Goal: Transaction & Acquisition: Purchase product/service

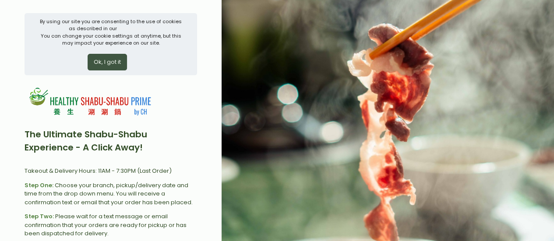
click at [110, 52] on div "Ok, I got it" at bounding box center [110, 59] width 143 height 24
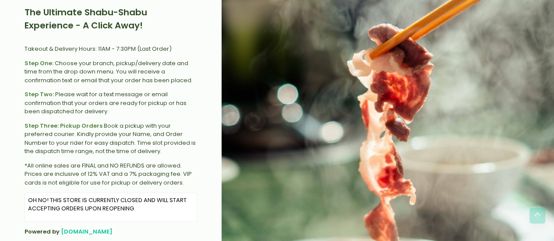
scroll to position [146, 0]
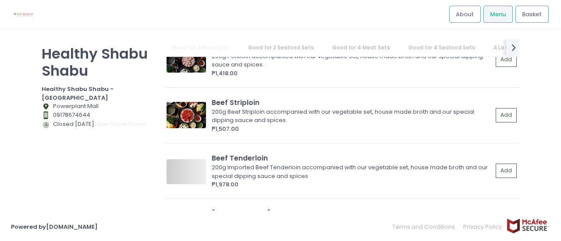
scroll to position [146, 0]
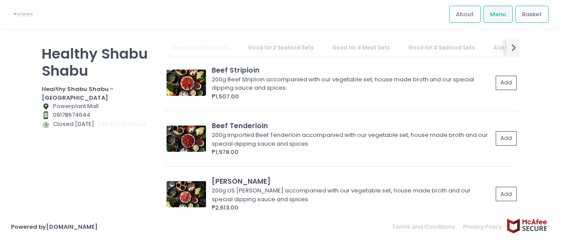
click at [305, 50] on link "Good for 2 Seafood Sets" at bounding box center [280, 47] width 83 height 17
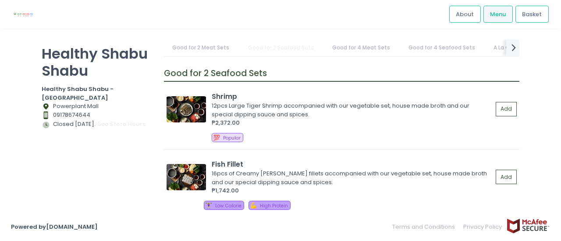
click at [422, 50] on link "Good for 4 Seafood Sets" at bounding box center [442, 47] width 84 height 17
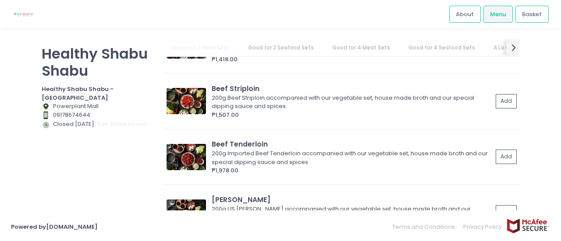
scroll to position [84, 0]
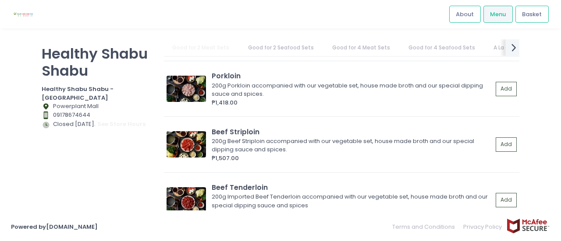
click at [515, 48] on icon "next Created with Sketch." at bounding box center [513, 47] width 13 height 13
click at [351, 48] on link "Additional Meat" at bounding box center [369, 47] width 60 height 17
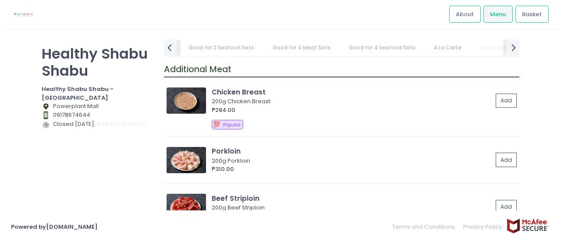
scroll to position [1702, 0]
click at [171, 47] on icon "prev Created with Sketch." at bounding box center [169, 47] width 13 height 13
click at [171, 47] on link "Good for 2 Meat Sets" at bounding box center [201, 47] width 74 height 17
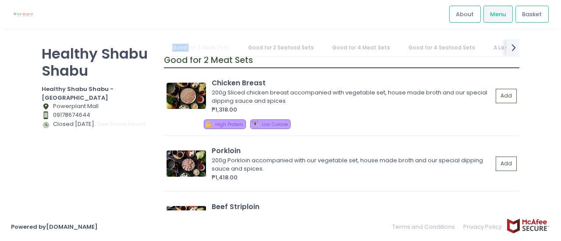
scroll to position [0, 0]
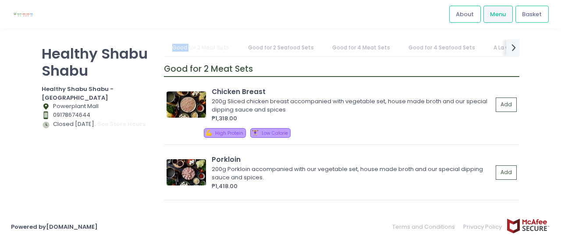
click at [171, 47] on link "Good for 2 Meat Sets" at bounding box center [201, 47] width 74 height 17
click at [511, 49] on icon "next Created with Sketch." at bounding box center [513, 47] width 13 height 13
click at [511, 49] on link "Additional Items" at bounding box center [502, 47] width 62 height 17
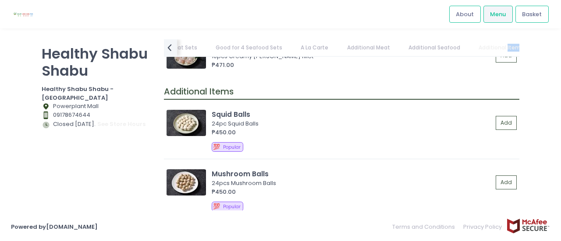
scroll to position [2321, 0]
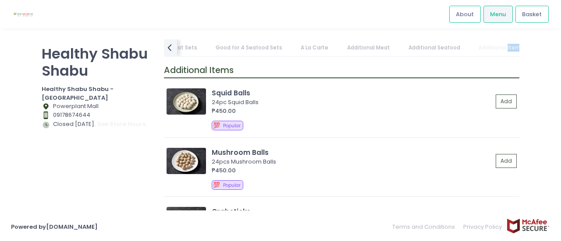
click at [511, 49] on link "Additional Items" at bounding box center [501, 47] width 62 height 17
click at [442, 47] on link "Additional Seafood" at bounding box center [434, 47] width 69 height 17
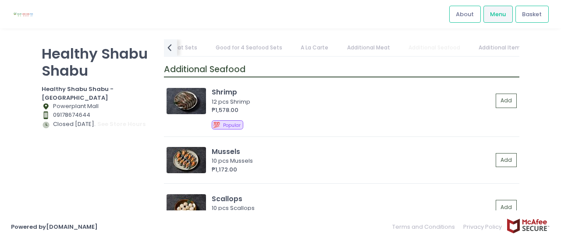
click at [361, 47] on link "Additional Meat" at bounding box center [368, 47] width 60 height 17
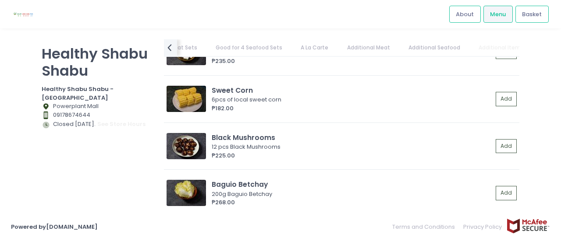
scroll to position [0, 0]
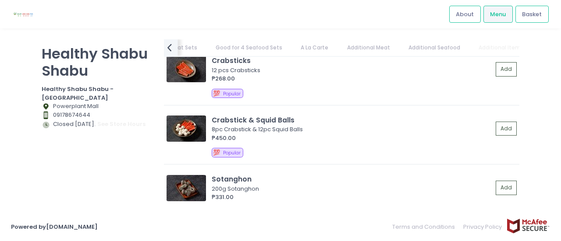
click at [166, 53] on icon "prev Created with Sketch." at bounding box center [169, 47] width 13 height 13
click at [168, 52] on icon "prev Created with Sketch." at bounding box center [169, 47] width 13 height 13
click at [245, 42] on link "Good for 2 Seafood Sets" at bounding box center [280, 47] width 83 height 17
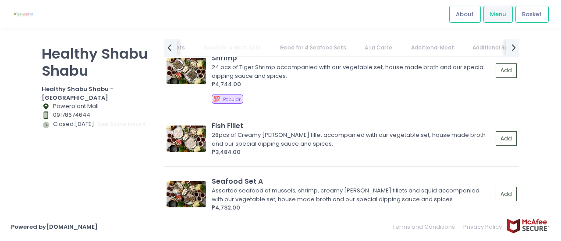
click at [200, 52] on link "Good for 4 Meat Sets" at bounding box center [232, 47] width 75 height 17
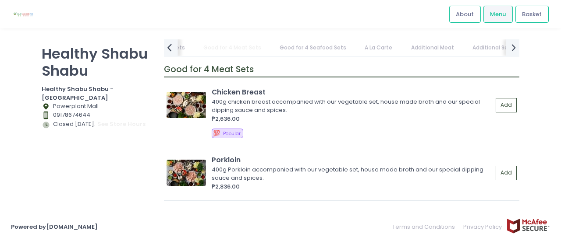
click at [174, 50] on icon "prev Created with Sketch." at bounding box center [169, 47] width 13 height 13
click at [427, 52] on link "Good for 4 Seafood Sets" at bounding box center [442, 47] width 84 height 17
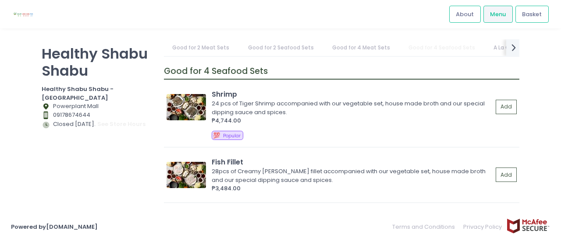
click at [361, 54] on link "Good for 4 Meat Sets" at bounding box center [360, 47] width 75 height 17
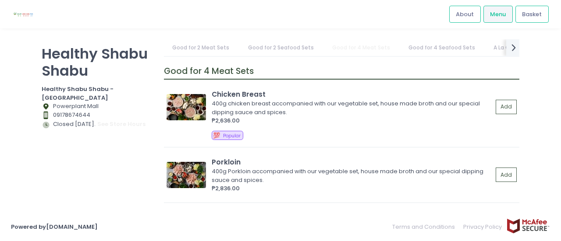
click at [189, 50] on link "Good for 2 Meat Sets" at bounding box center [201, 47] width 74 height 17
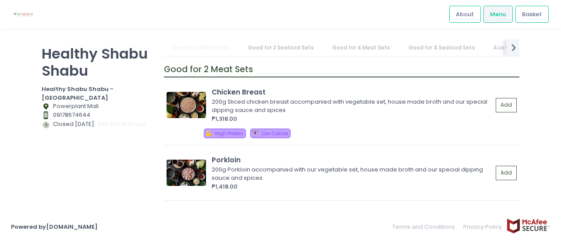
click at [350, 50] on link "Good for 4 Meat Sets" at bounding box center [360, 47] width 75 height 17
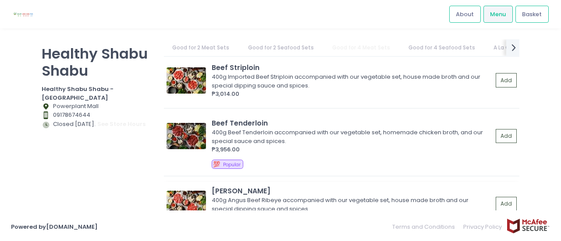
scroll to position [938, 0]
